Goal: Task Accomplishment & Management: Use online tool/utility

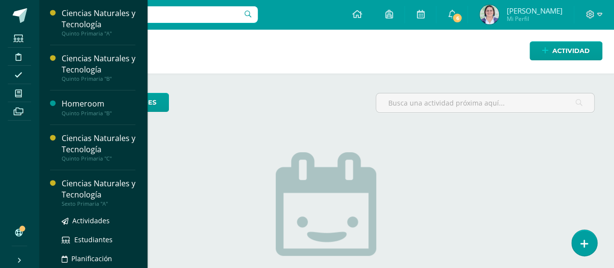
click at [96, 196] on div "Ciencias Naturales y Tecnología" at bounding box center [99, 189] width 74 height 22
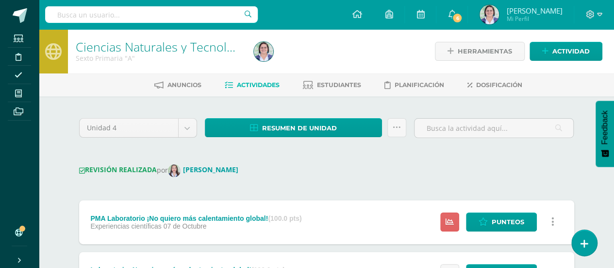
drag, startPoint x: 618, startPoint y: 116, endPoint x: 615, endPoint y: 179, distance: 62.7
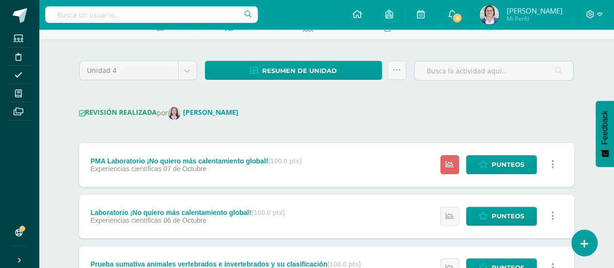
scroll to position [58, 0]
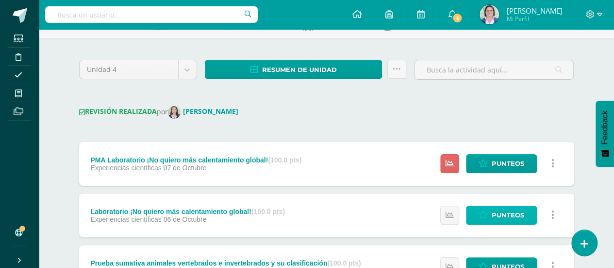
click at [506, 218] on span "Punteos" at bounding box center [508, 215] width 33 height 18
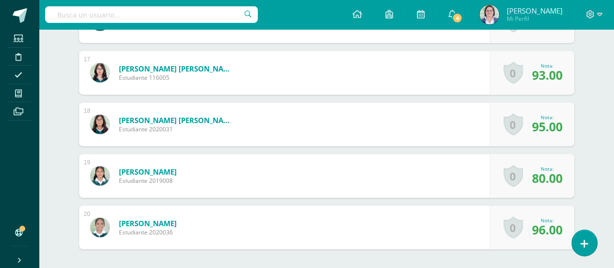
scroll to position [1099, 0]
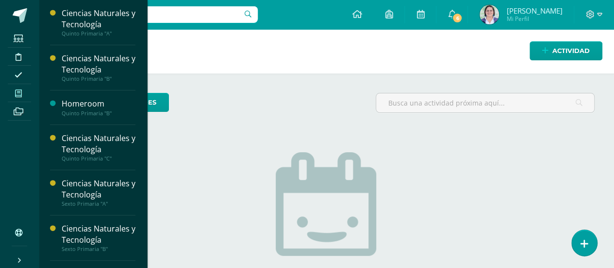
click at [19, 92] on icon at bounding box center [18, 93] width 7 height 8
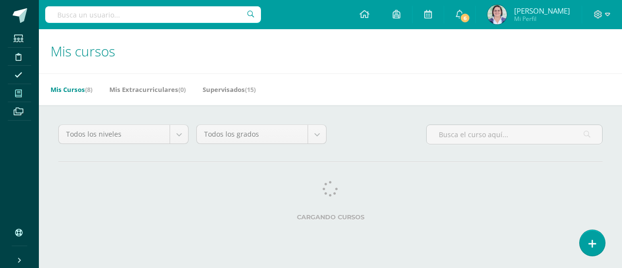
click at [92, 187] on div "Cargando cursos" at bounding box center [330, 203] width 552 height 44
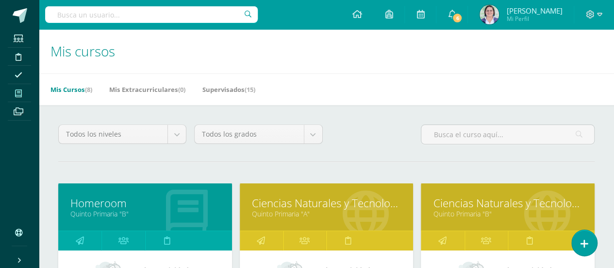
scroll to position [234, 0]
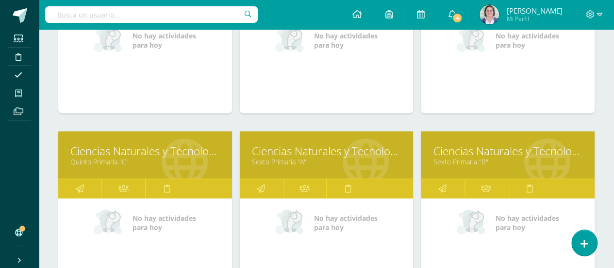
click at [357, 160] on link "Sexto Primaria "A"" at bounding box center [327, 161] width 150 height 9
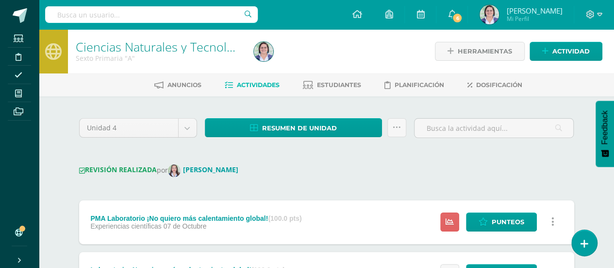
scroll to position [19, 0]
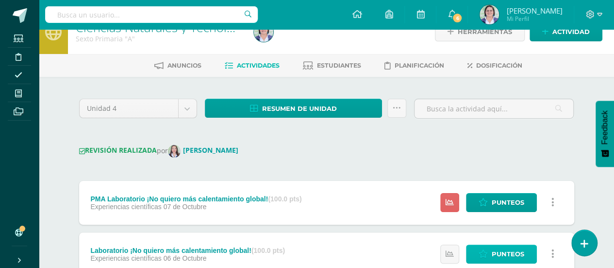
click at [523, 247] on span "Punteos" at bounding box center [508, 254] width 33 height 18
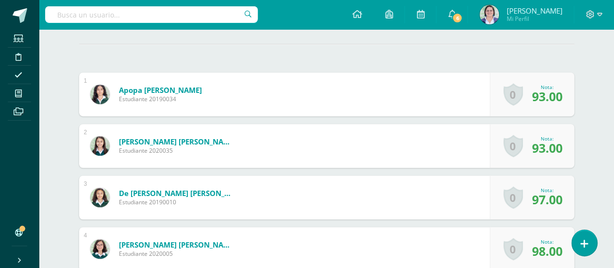
scroll to position [256, 0]
click at [594, 247] on link at bounding box center [585, 242] width 28 height 28
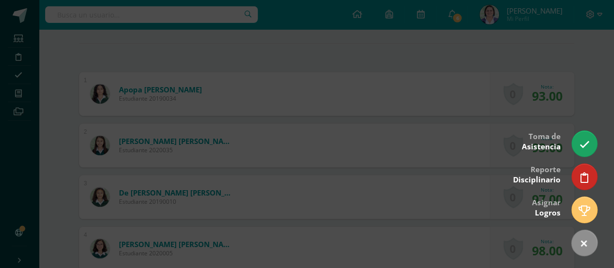
click at [596, 108] on div at bounding box center [307, 134] width 614 height 268
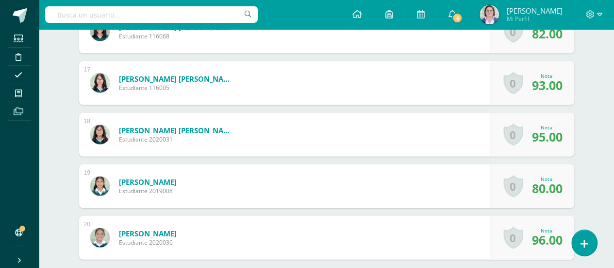
scroll to position [1091, 0]
